Goal: Transaction & Acquisition: Purchase product/service

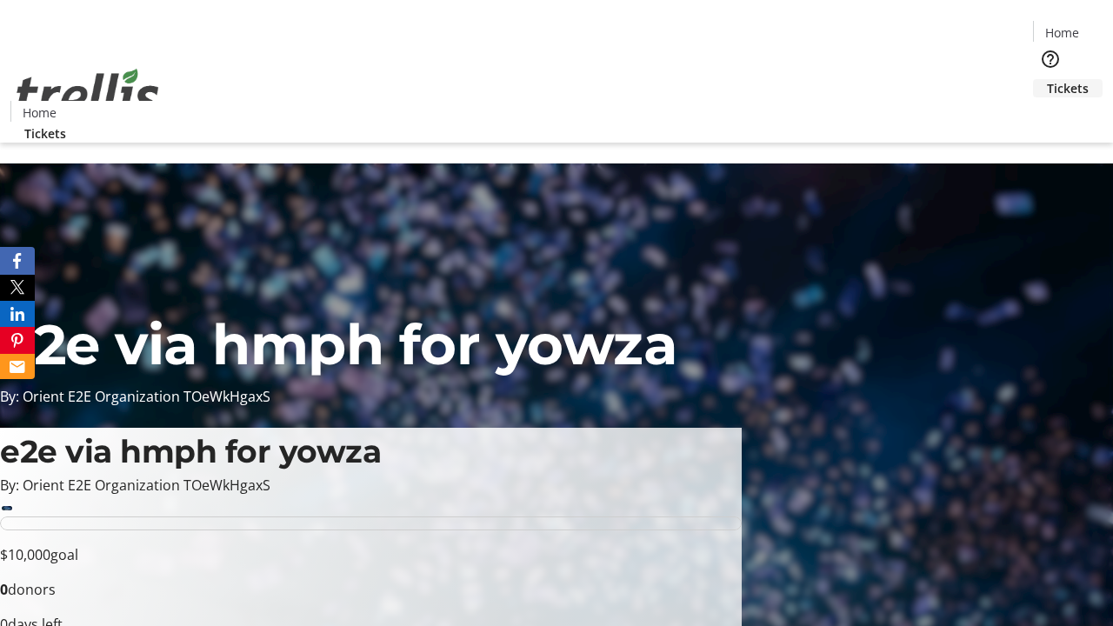
click at [1047, 79] on span "Tickets" at bounding box center [1068, 88] width 42 height 18
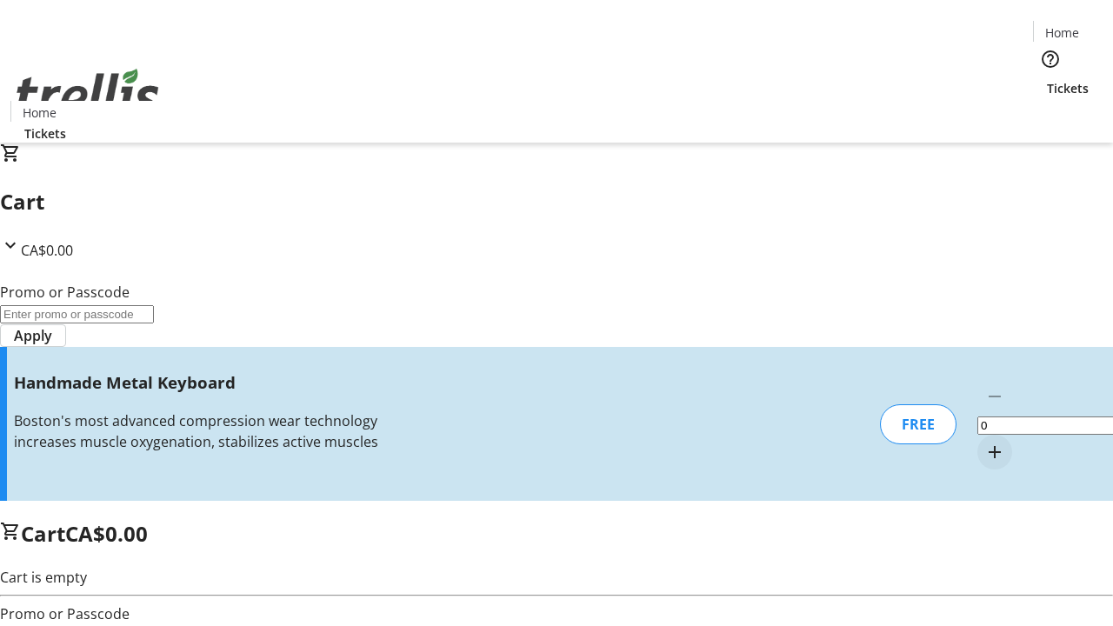
click at [984, 442] on mat-icon "Increment by one" at bounding box center [994, 452] width 21 height 21
type input "1"
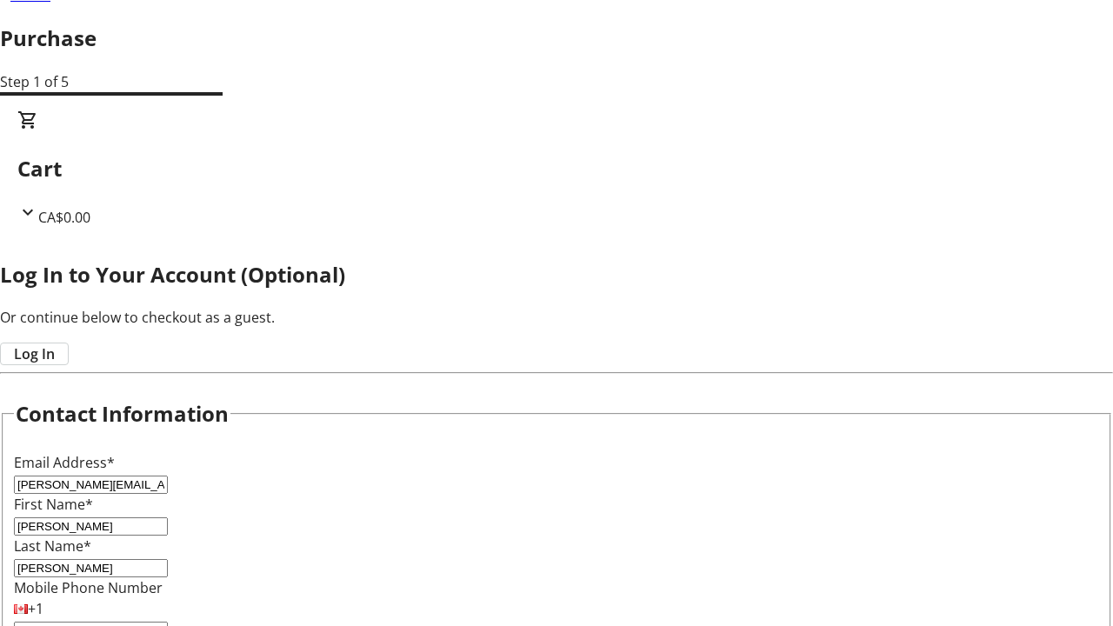
scroll to position [173, 0]
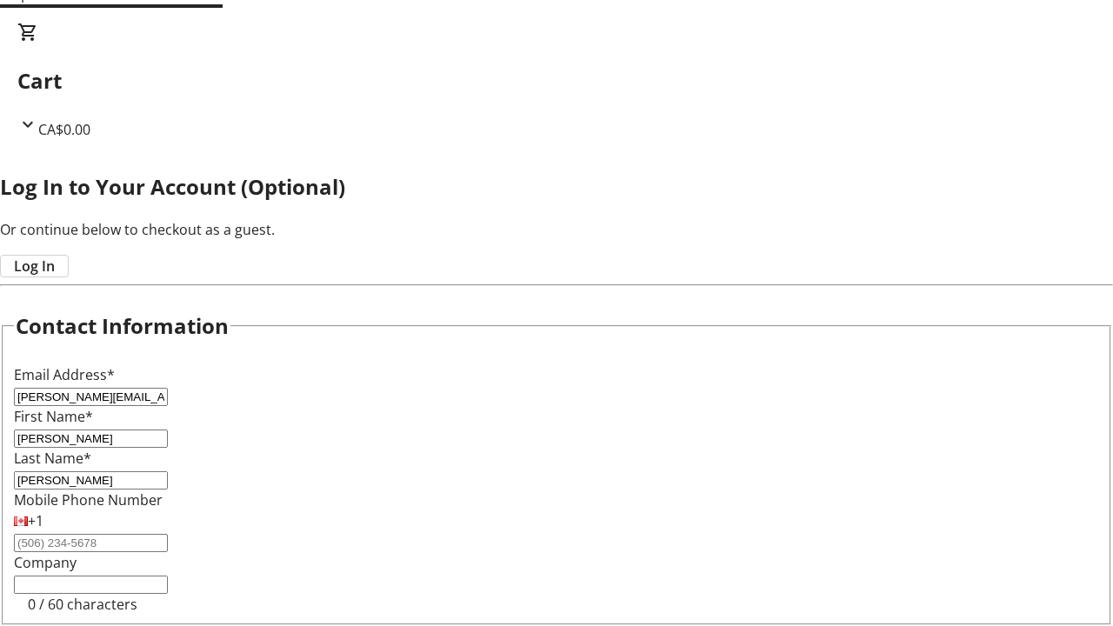
type input "[PERSON_NAME]"
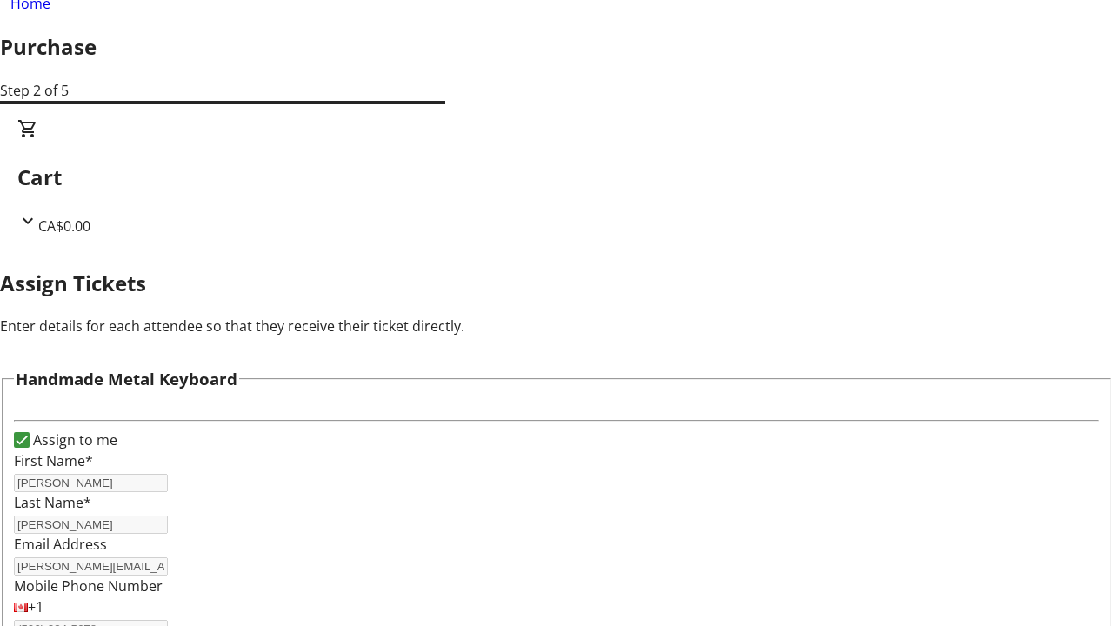
scroll to position [105, 0]
